Goal: Information Seeking & Learning: Find specific fact

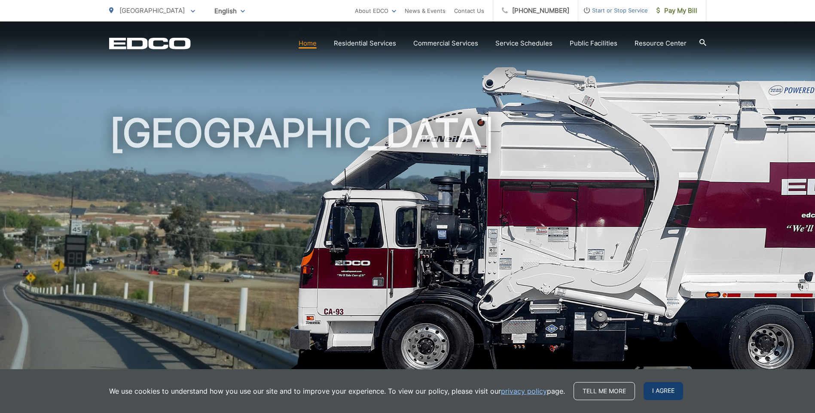
click at [656, 386] on span "I agree" at bounding box center [664, 392] width 40 height 18
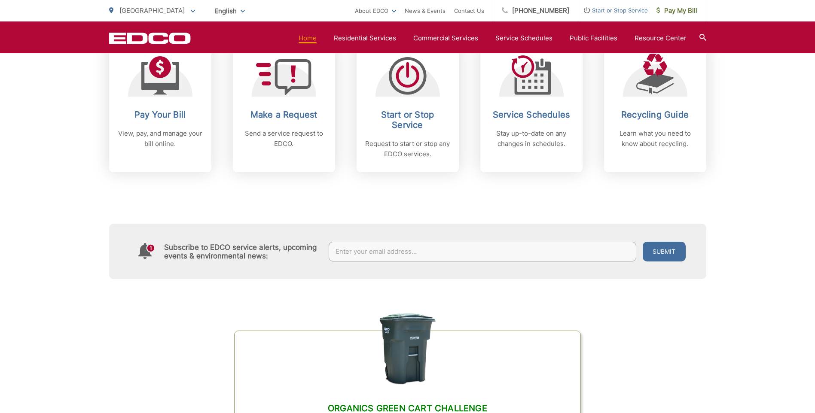
scroll to position [215, 0]
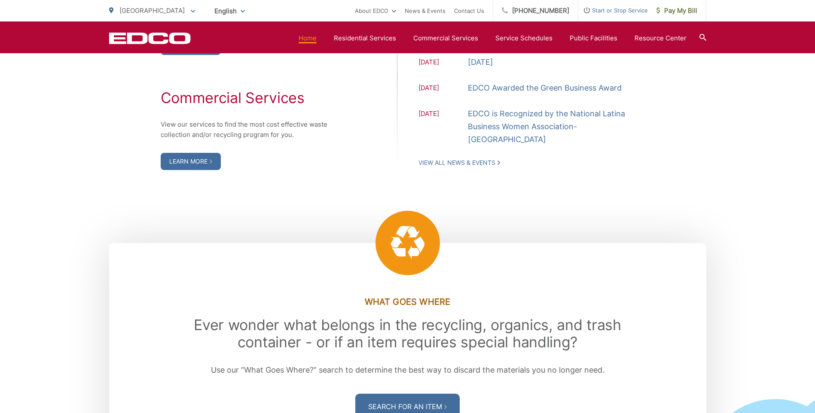
scroll to position [946, 0]
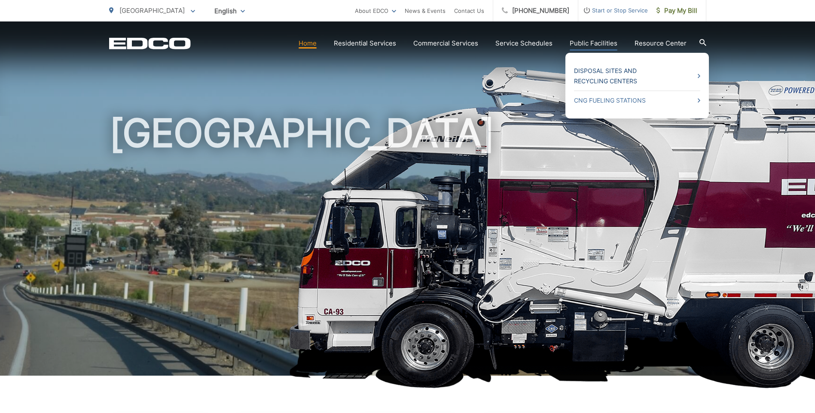
click at [595, 72] on link "Disposal Sites and Recycling Centers" at bounding box center [637, 76] width 126 height 21
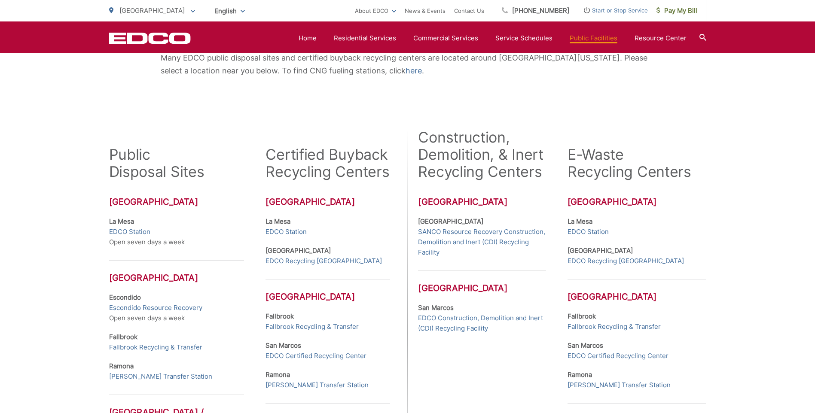
scroll to position [215, 0]
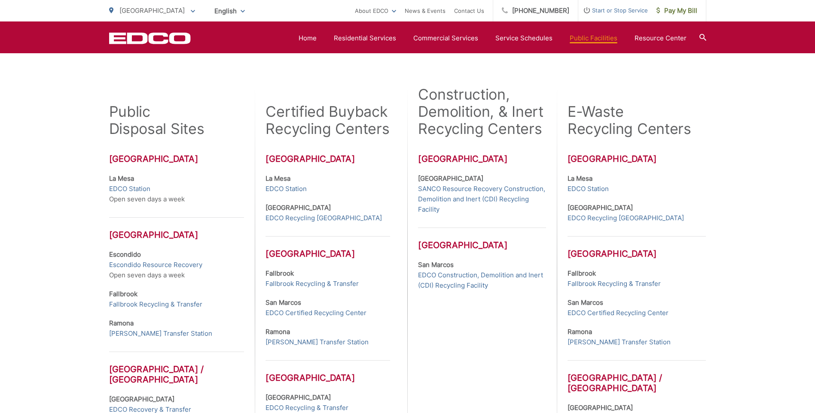
drag, startPoint x: 212, startPoint y: 321, endPoint x: 211, endPoint y: 331, distance: 10.8
drag, startPoint x: 211, startPoint y: 331, endPoint x: 71, endPoint y: 296, distance: 144.2
click at [70, 297] on div "Many EDCO public disposal sites and certified buyback recycling centers are loc…" at bounding box center [407, 249] width 815 height 584
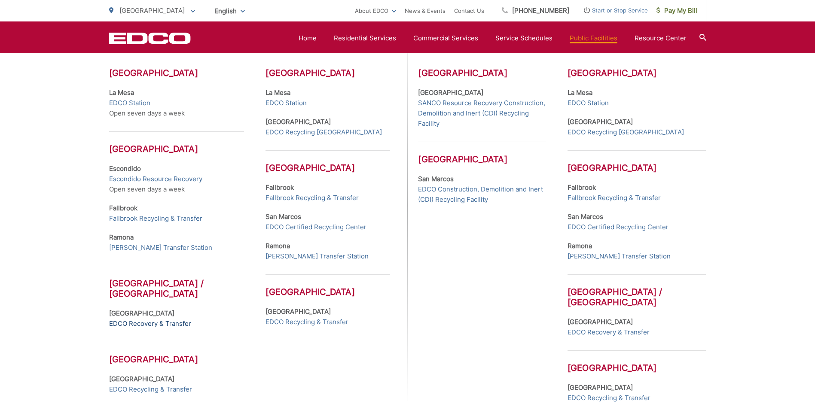
click at [149, 323] on link "EDCO Recovery & Transfer" at bounding box center [150, 324] width 82 height 10
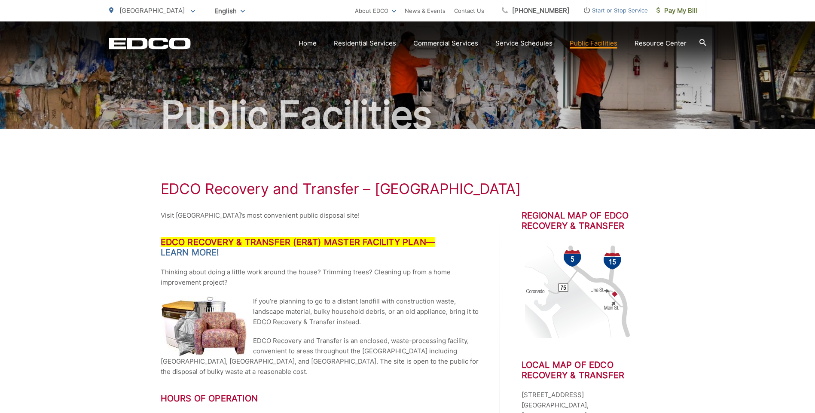
scroll to position [129, 0]
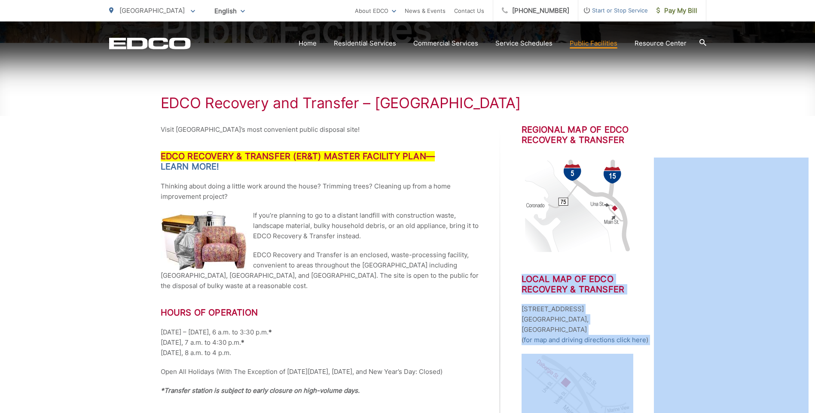
drag, startPoint x: 523, startPoint y: 275, endPoint x: 666, endPoint y: 286, distance: 143.5
click at [51, 140] on div "EDCO Recovery and Transfer – San Diego Visit South County’s most convenient pub…" at bounding box center [407, 337] width 815 height 588
click at [330, 262] on p "EDCO Recovery and Transfer is an enclosed, waste-processing facility, convenien…" at bounding box center [320, 270] width 318 height 41
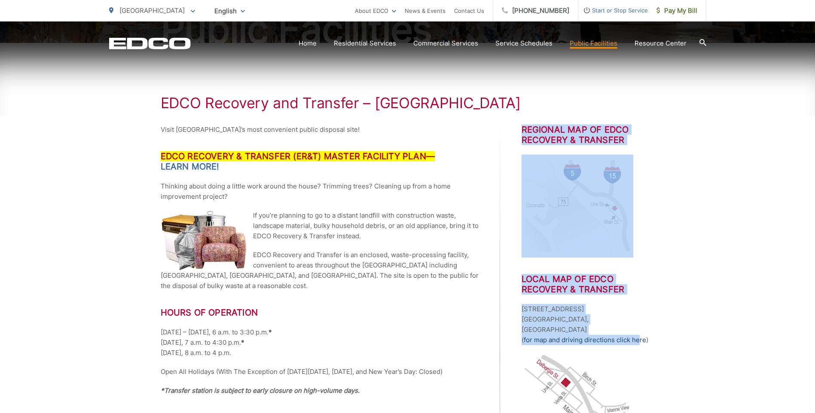
drag, startPoint x: 522, startPoint y: 131, endPoint x: 641, endPoint y: 326, distance: 228.9
click at [641, 326] on div "Regional Map of EDCO Recovery & Transfer Local Map of EDCO Recovery & Transfer …" at bounding box center [588, 352] width 133 height 455
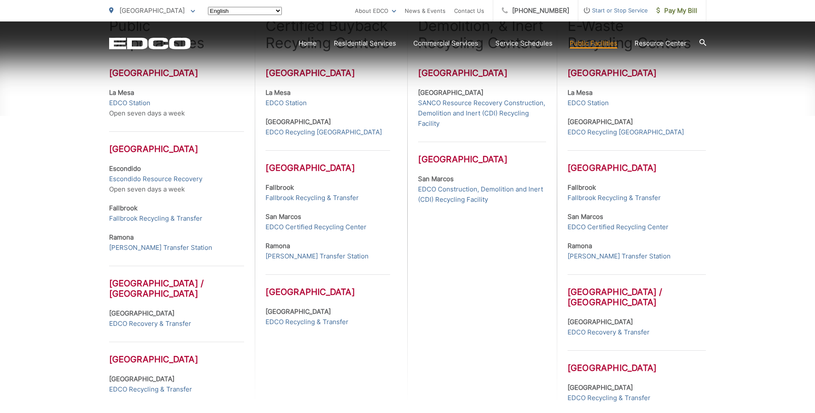
scroll to position [301, 0]
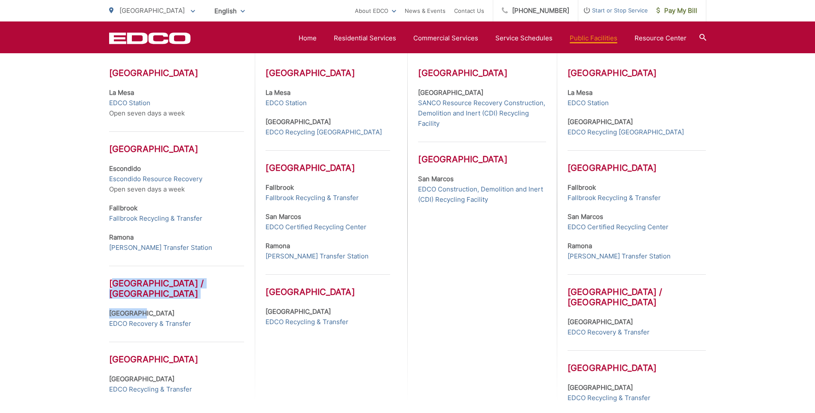
drag, startPoint x: 112, startPoint y: 283, endPoint x: 210, endPoint y: 317, distance: 103.3
click at [210, 317] on div "Public Disposal Sites [GEOGRAPHIC_DATA] [GEOGRAPHIC_DATA] Open seven days a wee…" at bounding box center [182, 202] width 146 height 404
drag, startPoint x: 210, startPoint y: 317, endPoint x: 191, endPoint y: 323, distance: 19.4
click at [191, 323] on p "San Diego EDCO Recovery & Transfer" at bounding box center [176, 319] width 135 height 21
drag, startPoint x: 107, startPoint y: 281, endPoint x: 202, endPoint y: 324, distance: 104.4
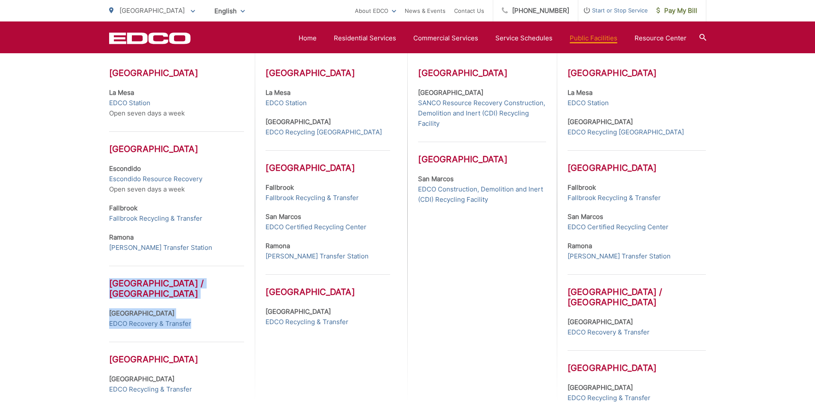
click at [202, 324] on div "Many EDCO public disposal sites and certified buyback recycling centers are loc…" at bounding box center [407, 163] width 815 height 584
copy div "[GEOGRAPHIC_DATA] / [GEOGRAPHIC_DATA] [GEOGRAPHIC_DATA] EDCO Recovery & Transfer"
click at [123, 324] on link "EDCO Recovery & Transfer" at bounding box center [150, 324] width 82 height 10
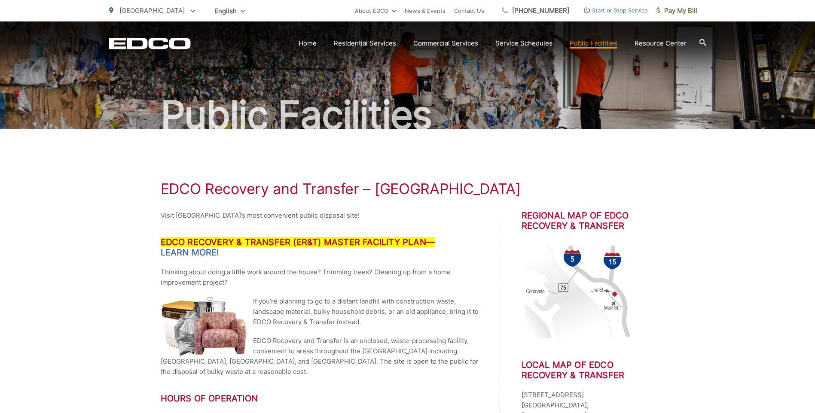
scroll to position [129, 0]
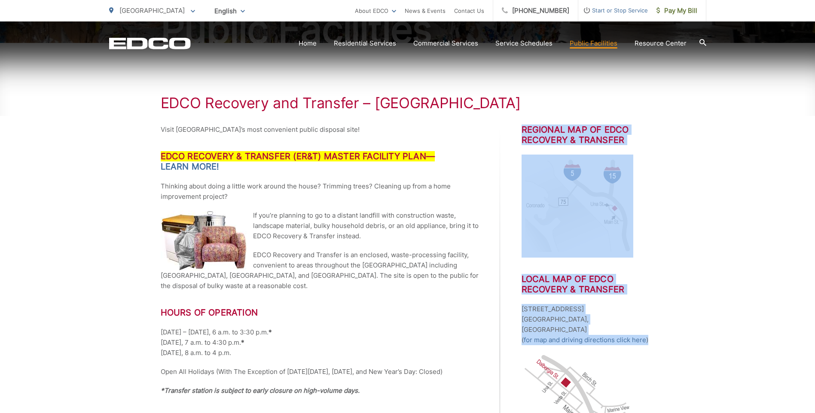
drag, startPoint x: 522, startPoint y: 130, endPoint x: 652, endPoint y: 331, distance: 238.8
click at [652, 331] on div "Regional Map of EDCO Recovery & Transfer Local Map of EDCO Recovery & Transfer …" at bounding box center [588, 352] width 133 height 455
click at [545, 304] on p "3660 Dalbergia St. San Diego, CA ( for map and driving directions click here )" at bounding box center [588, 324] width 133 height 41
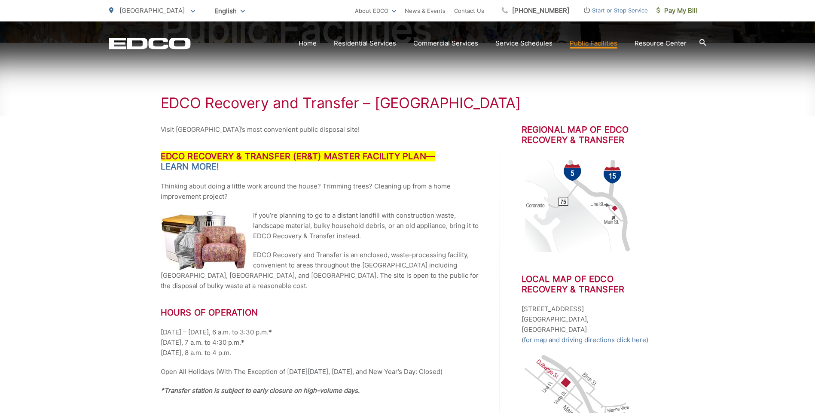
click at [544, 316] on p "3660 Dalbergia St. San Diego, CA ( for map and driving directions click here )" at bounding box center [588, 324] width 133 height 41
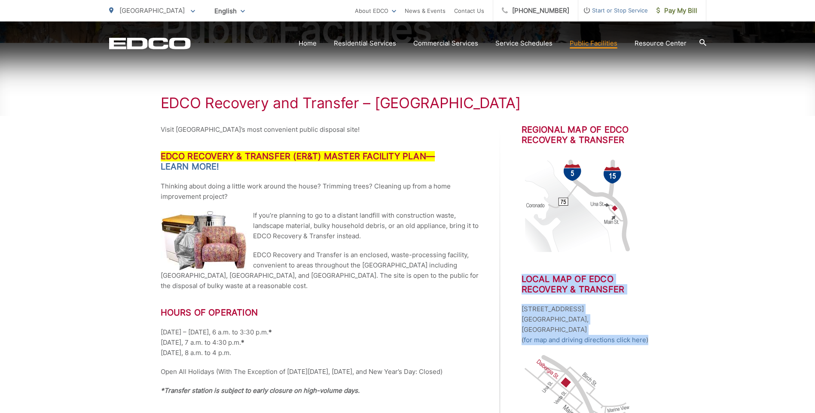
drag, startPoint x: 523, startPoint y: 278, endPoint x: 649, endPoint y: 326, distance: 134.7
click at [649, 326] on div "Regional Map of EDCO Recovery & Transfer Local Map of EDCO Recovery & Transfer …" at bounding box center [588, 352] width 133 height 455
click at [541, 322] on p "3660 Dalbergia St. San Diego, CA ( for map and driving directions click here )" at bounding box center [588, 324] width 133 height 41
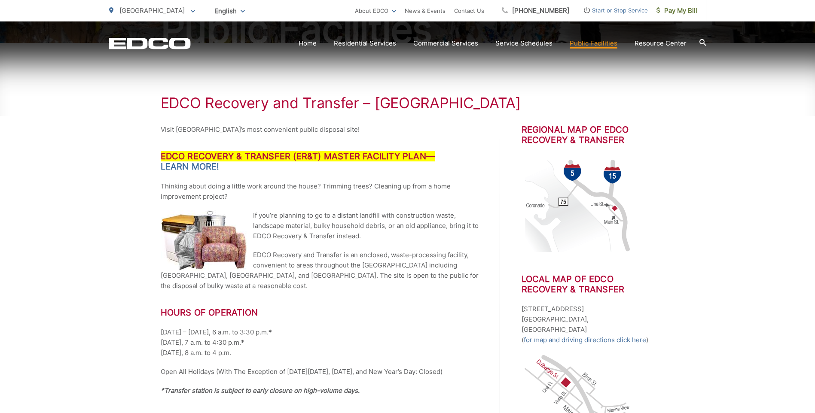
click at [523, 280] on div "Visit South County’s most convenient public disposal site! EDCO Recovery & Tran…" at bounding box center [408, 352] width 494 height 455
drag, startPoint x: 523, startPoint y: 280, endPoint x: 606, endPoint y: 318, distance: 91.2
click at [606, 318] on div "Regional Map of EDCO Recovery & Transfer Local Map of EDCO Recovery & Transfer …" at bounding box center [588, 352] width 133 height 455
drag, startPoint x: 606, startPoint y: 318, endPoint x: 560, endPoint y: 288, distance: 55.3
copy div "Local Map of EDCO Recovery & Transfer 3660 Dalbergia St. San Diego, CA"
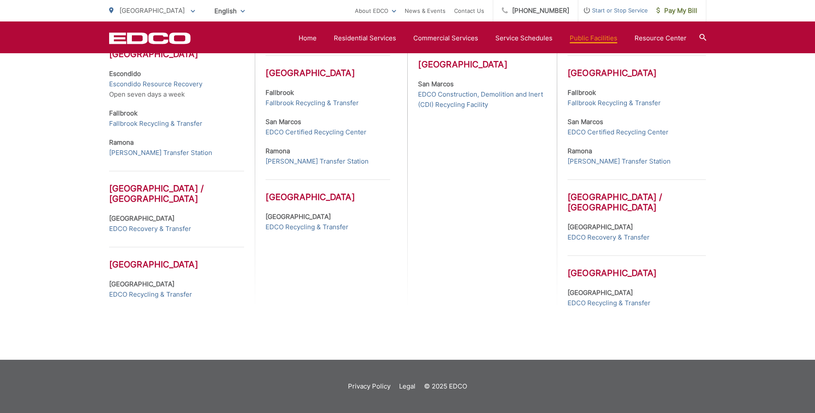
scroll to position [310, 0]
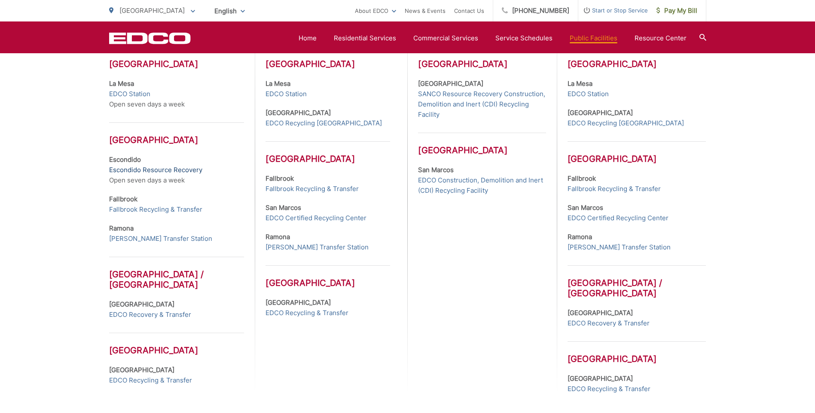
click at [136, 170] on link "Escondido Resource Recovery" at bounding box center [155, 170] width 93 height 10
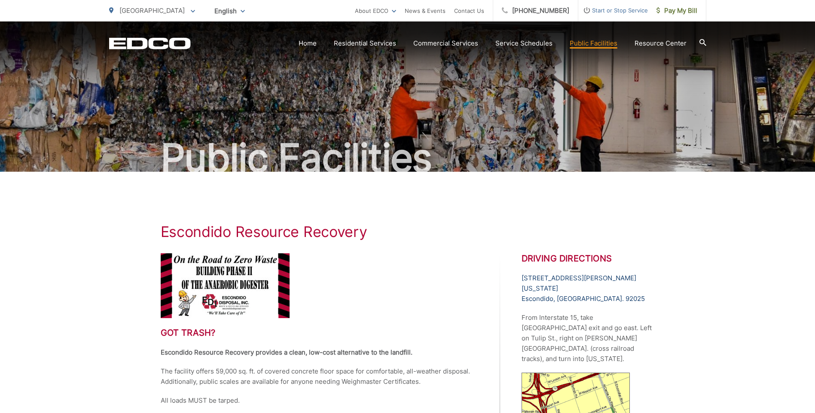
click at [522, 279] on link "[STREET_ADDRESS][PERSON_NAME][US_STATE] [GEOGRAPHIC_DATA], [GEOGRAPHIC_DATA]. 9…" at bounding box center [588, 288] width 133 height 31
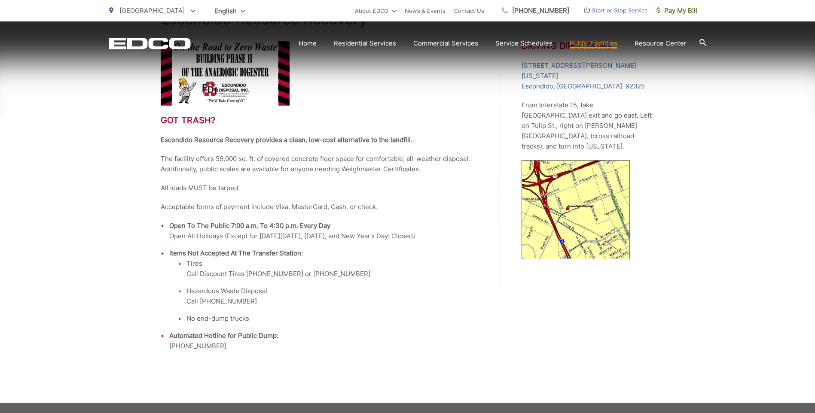
scroll to position [41, 0]
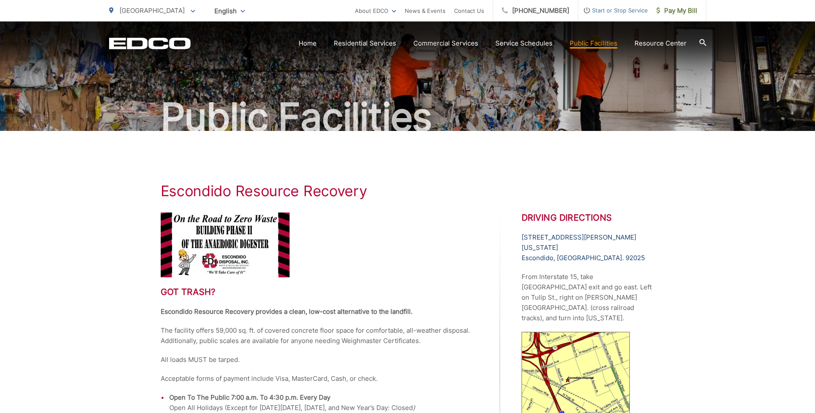
click at [522, 237] on link "[STREET_ADDRESS][PERSON_NAME][US_STATE] [GEOGRAPHIC_DATA], [GEOGRAPHIC_DATA]. 9…" at bounding box center [588, 248] width 133 height 31
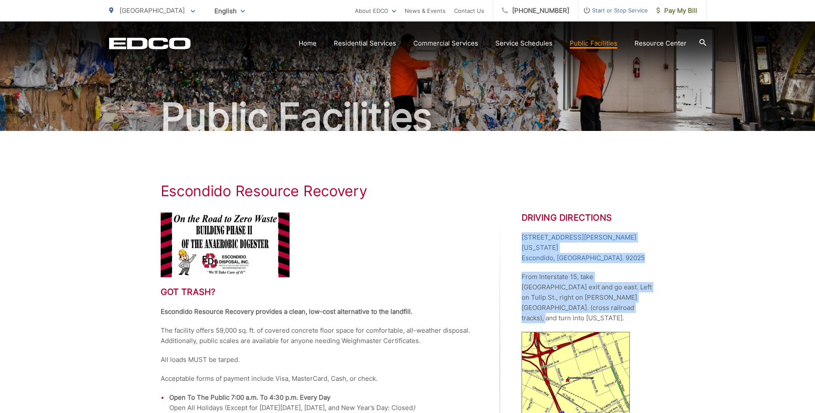
drag, startPoint x: 562, startPoint y: 298, endPoint x: 519, endPoint y: 233, distance: 77.2
click at [519, 233] on div "Got trash? Escondido Resource Recovery provides a clean, low-cost alternative t…" at bounding box center [408, 368] width 494 height 311
drag, startPoint x: 519, startPoint y: 233, endPoint x: 532, endPoint y: 240, distance: 14.2
copy div "[STREET_ADDRESS][PERSON_NAME][US_STATE] [GEOGRAPHIC_DATA], [GEOGRAPHIC_DATA]. 9…"
